Goal: Check status: Check status

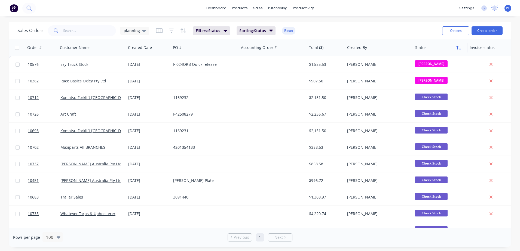
click at [456, 45] on icon "button" at bounding box center [458, 47] width 5 height 4
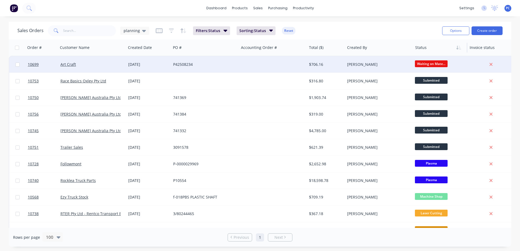
click at [409, 66] on div "[PERSON_NAME]" at bounding box center [378, 64] width 63 height 5
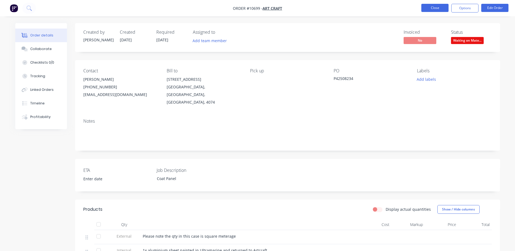
click at [432, 6] on button "Close" at bounding box center [434, 8] width 27 height 8
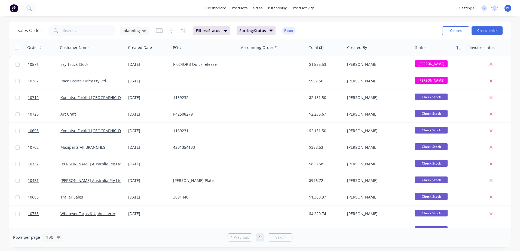
click at [456, 50] on button "button" at bounding box center [458, 48] width 8 height 8
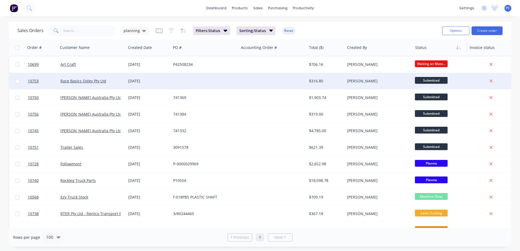
click at [252, 83] on div at bounding box center [273, 81] width 68 height 16
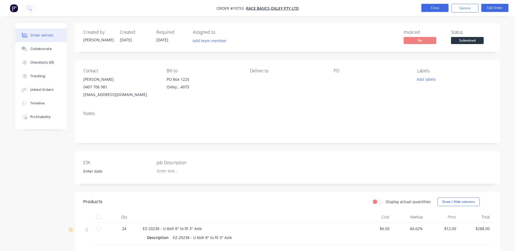
click at [433, 8] on button "Close" at bounding box center [434, 8] width 27 height 8
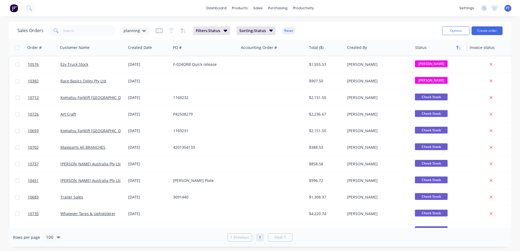
click at [456, 48] on icon "button" at bounding box center [458, 47] width 5 height 4
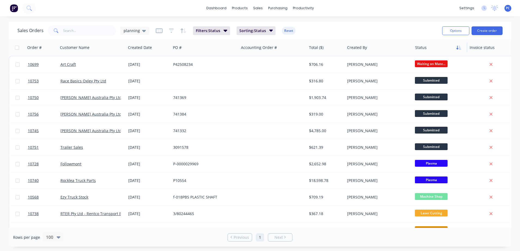
click at [460, 49] on icon "button" at bounding box center [460, 48] width 2 height 4
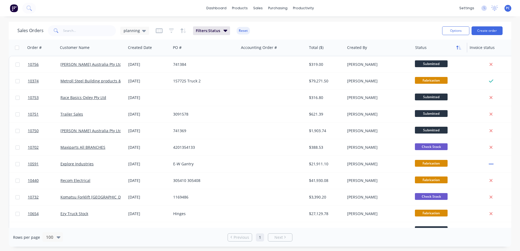
click at [457, 48] on icon "button" at bounding box center [457, 48] width 2 height 4
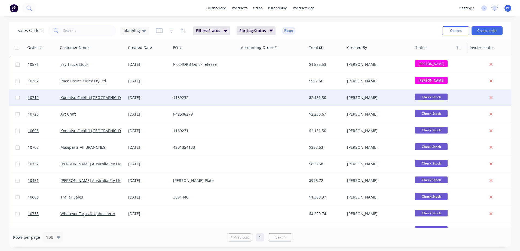
click at [397, 97] on div "[PERSON_NAME]" at bounding box center [377, 97] width 60 height 5
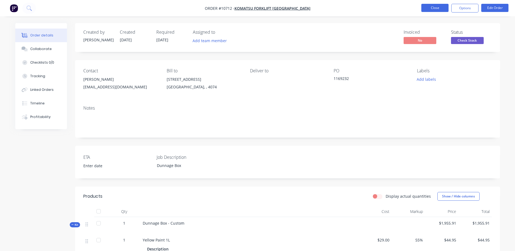
click at [433, 11] on button "Close" at bounding box center [434, 8] width 27 height 8
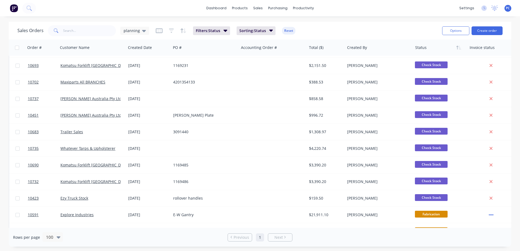
scroll to position [62, 0]
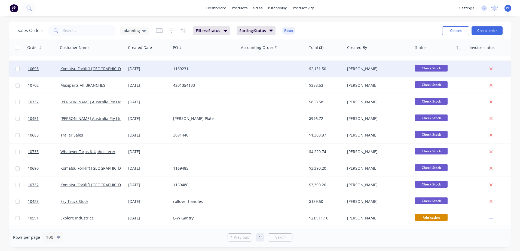
click at [317, 70] on div "$2,151.50" at bounding box center [325, 68] width 32 height 5
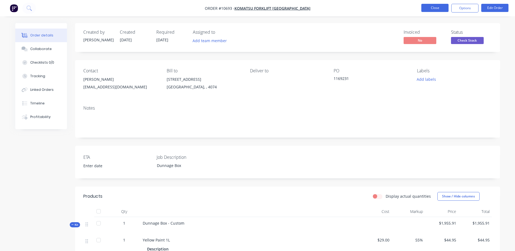
click at [439, 8] on button "Close" at bounding box center [434, 8] width 27 height 8
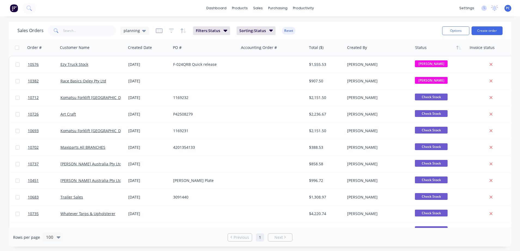
scroll to position [0, 89]
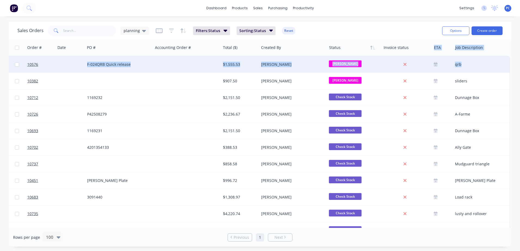
drag, startPoint x: 508, startPoint y: 55, endPoint x: 506, endPoint y: 72, distance: 16.9
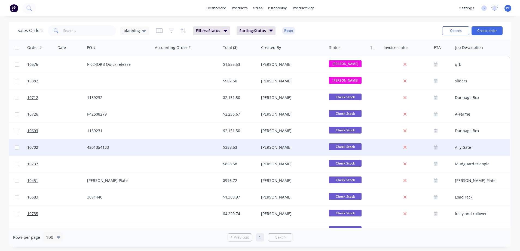
click at [484, 150] on div "Ally Gate" at bounding box center [480, 147] width 50 height 5
click at [369, 147] on div "Check Stock" at bounding box center [352, 147] width 47 height 8
click at [352, 147] on span "Check Stock" at bounding box center [345, 146] width 33 height 7
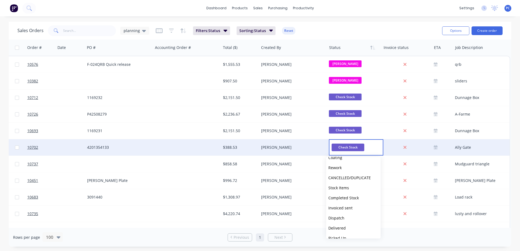
scroll to position [134, 0]
click at [350, 211] on button "Dispatch" at bounding box center [353, 211] width 54 height 10
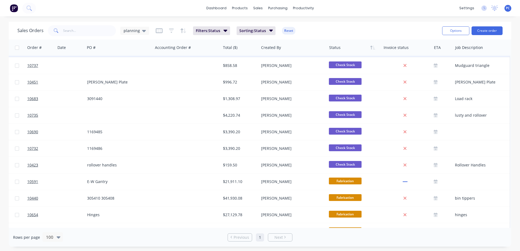
scroll to position [99, 89]
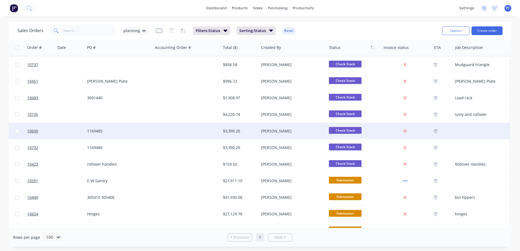
click at [473, 133] on div at bounding box center [481, 131] width 57 height 16
click at [176, 134] on div at bounding box center [187, 131] width 68 height 16
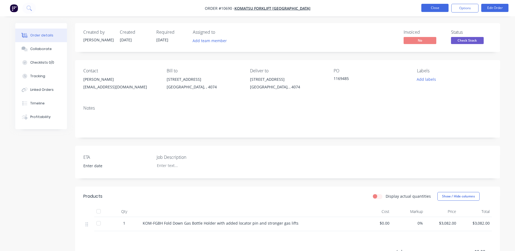
click at [432, 7] on button "Close" at bounding box center [434, 8] width 27 height 8
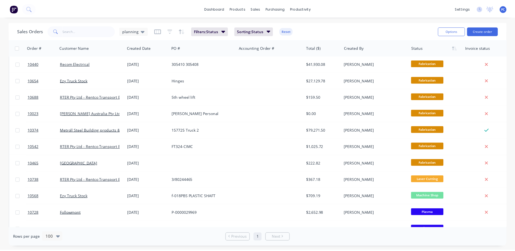
scroll to position [218, 0]
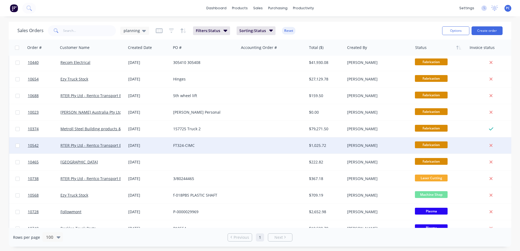
click at [232, 142] on div "FT324-CIMC" at bounding box center [205, 145] width 68 height 16
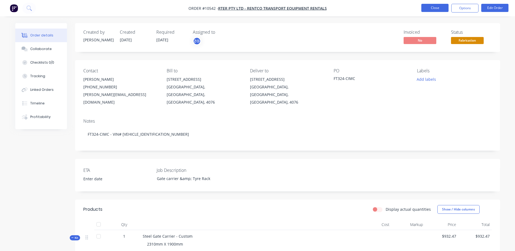
click at [428, 8] on button "Close" at bounding box center [434, 8] width 27 height 8
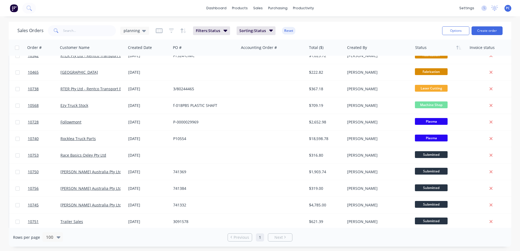
scroll to position [328, 0]
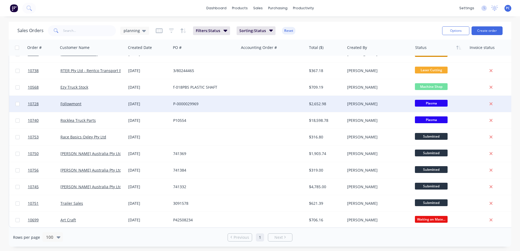
click at [200, 97] on div "P-0000029969" at bounding box center [205, 104] width 68 height 16
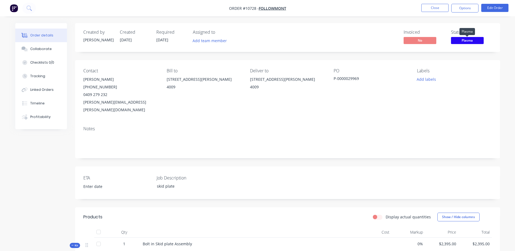
click at [457, 42] on span "Plasma" at bounding box center [467, 40] width 33 height 7
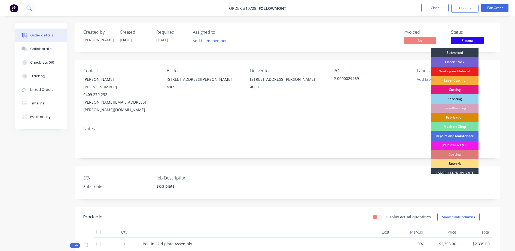
click at [443, 117] on div "Fabrication" at bounding box center [455, 117] width 48 height 9
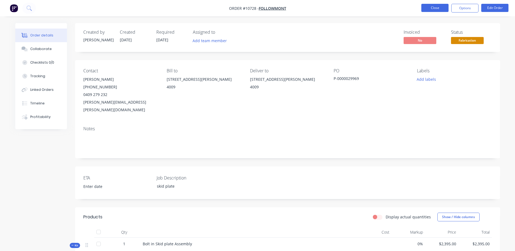
click at [437, 10] on button "Close" at bounding box center [434, 8] width 27 height 8
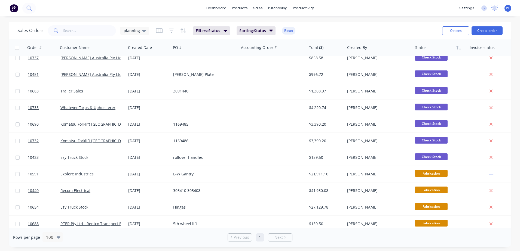
scroll to position [94, 0]
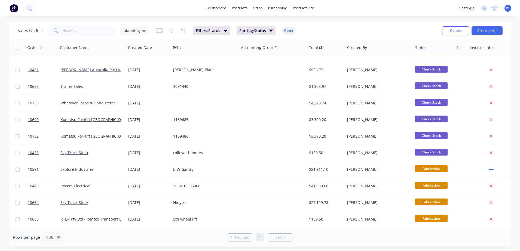
drag, startPoint x: 511, startPoint y: 98, endPoint x: 512, endPoint y: 120, distance: 21.5
click at [512, 120] on div "Sales Orders planning Filters: Status Sorting: Status Reset Options Create orde…" at bounding box center [260, 134] width 520 height 225
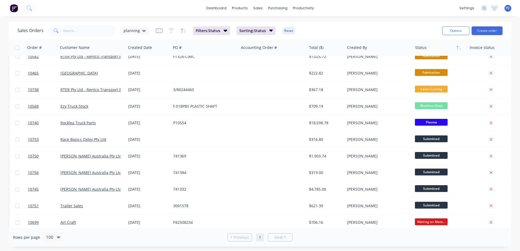
scroll to position [328, 0]
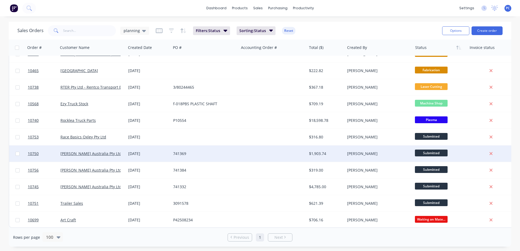
click at [247, 155] on div at bounding box center [273, 154] width 68 height 16
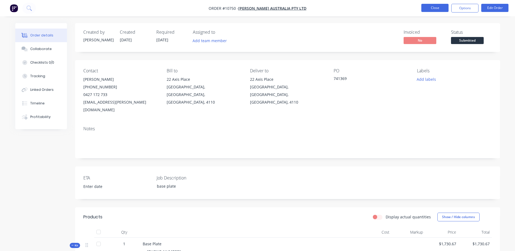
click at [437, 9] on button "Close" at bounding box center [434, 8] width 27 height 8
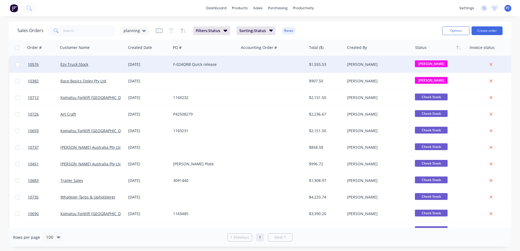
click at [508, 65] on div at bounding box center [491, 64] width 44 height 5
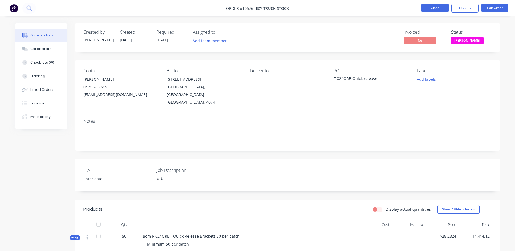
click at [432, 8] on button "Close" at bounding box center [434, 8] width 27 height 8
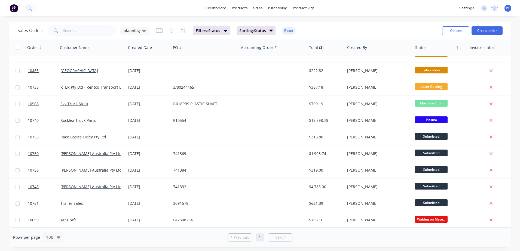
scroll to position [328, 0]
